Goal: Use online tool/utility: Use online tool/utility

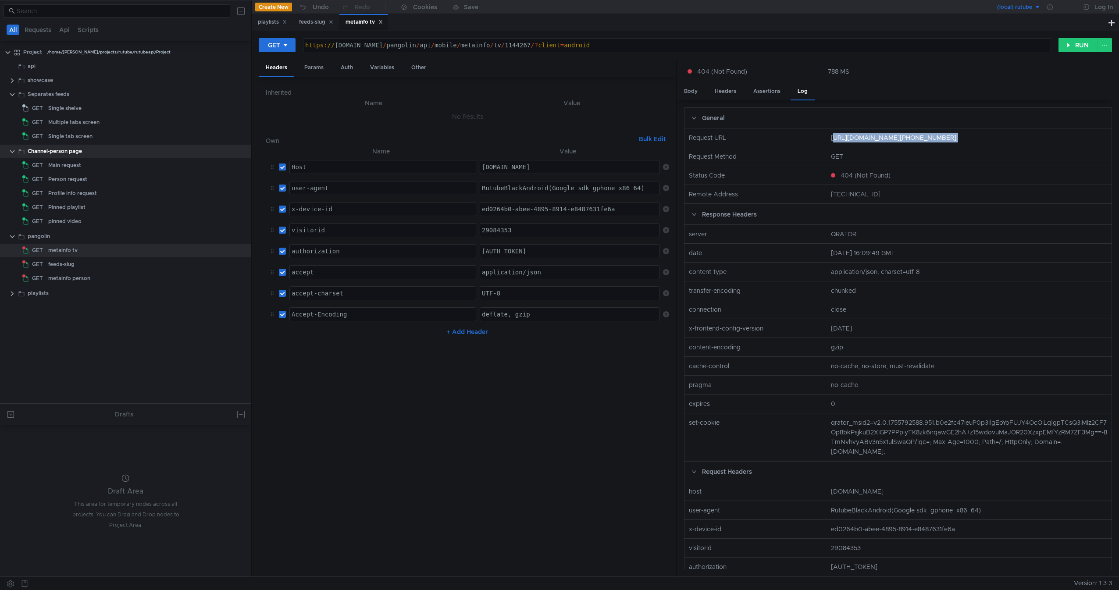
click at [936, 145] on nz-row "Request URL https://rutube.ru/pangolin/api/mobile/metainfo/tv/1144267/?client=a…" at bounding box center [898, 137] width 434 height 19
click at [394, 46] on div "https:// rutube.ru / pangolin / api / mobile / metainfo / tv / 1144267 /? clien…" at bounding box center [676, 52] width 747 height 21
type textarea "[URL][DOMAIN_NAME]"
click at [1062, 47] on button "RUN" at bounding box center [1078, 45] width 39 height 14
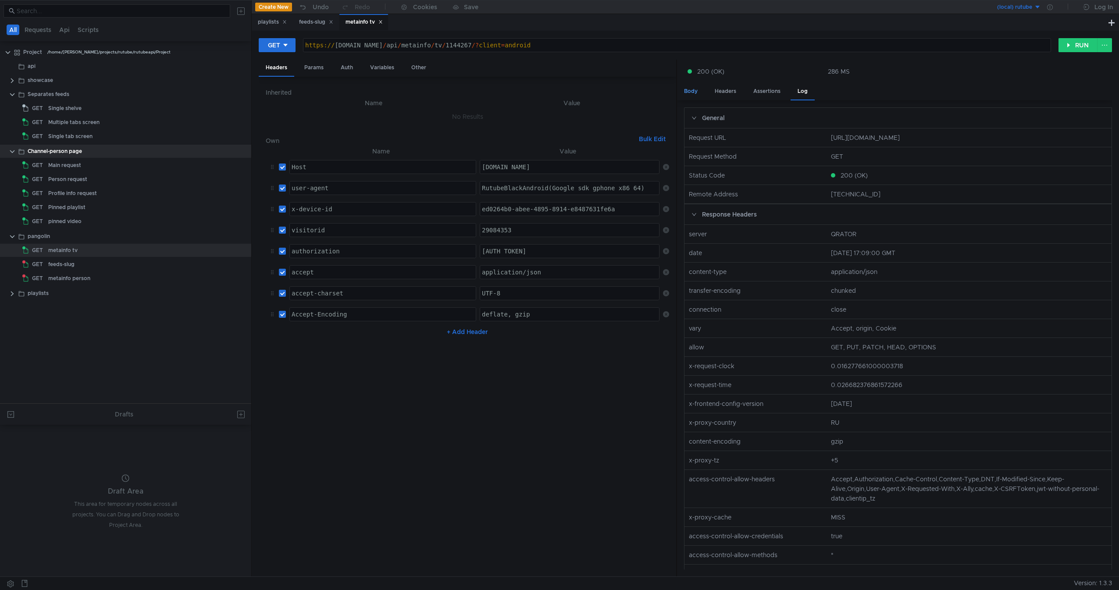
click at [698, 93] on div "Body" at bounding box center [691, 91] width 28 height 16
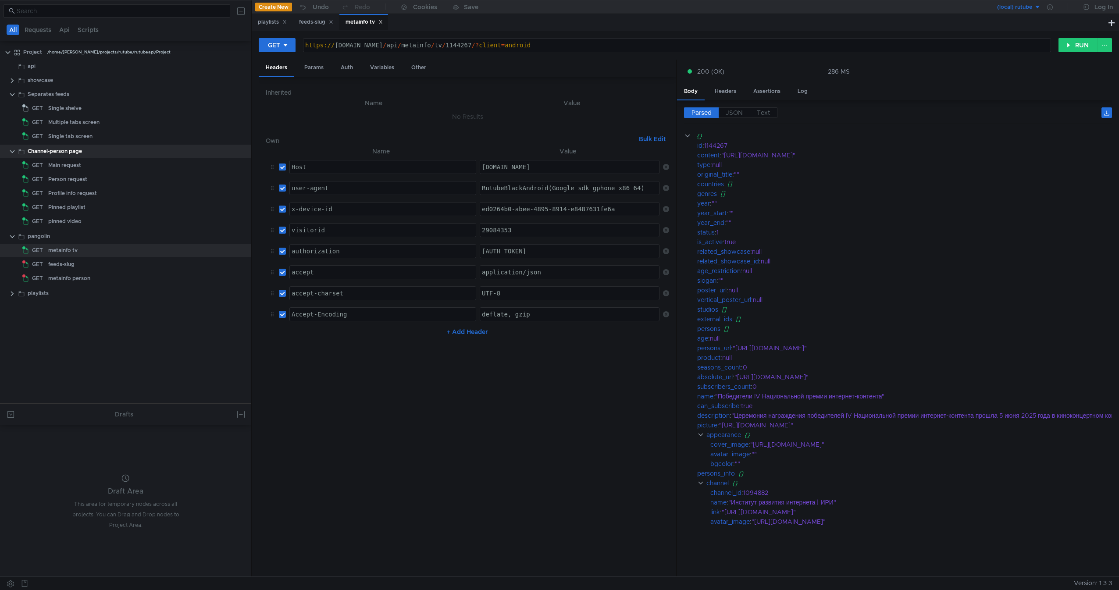
click at [824, 95] on div "Body Headers Assertions Log" at bounding box center [894, 91] width 435 height 17
click at [808, 94] on div "Log" at bounding box center [803, 91] width 24 height 16
